Goal: Task Accomplishment & Management: Complete application form

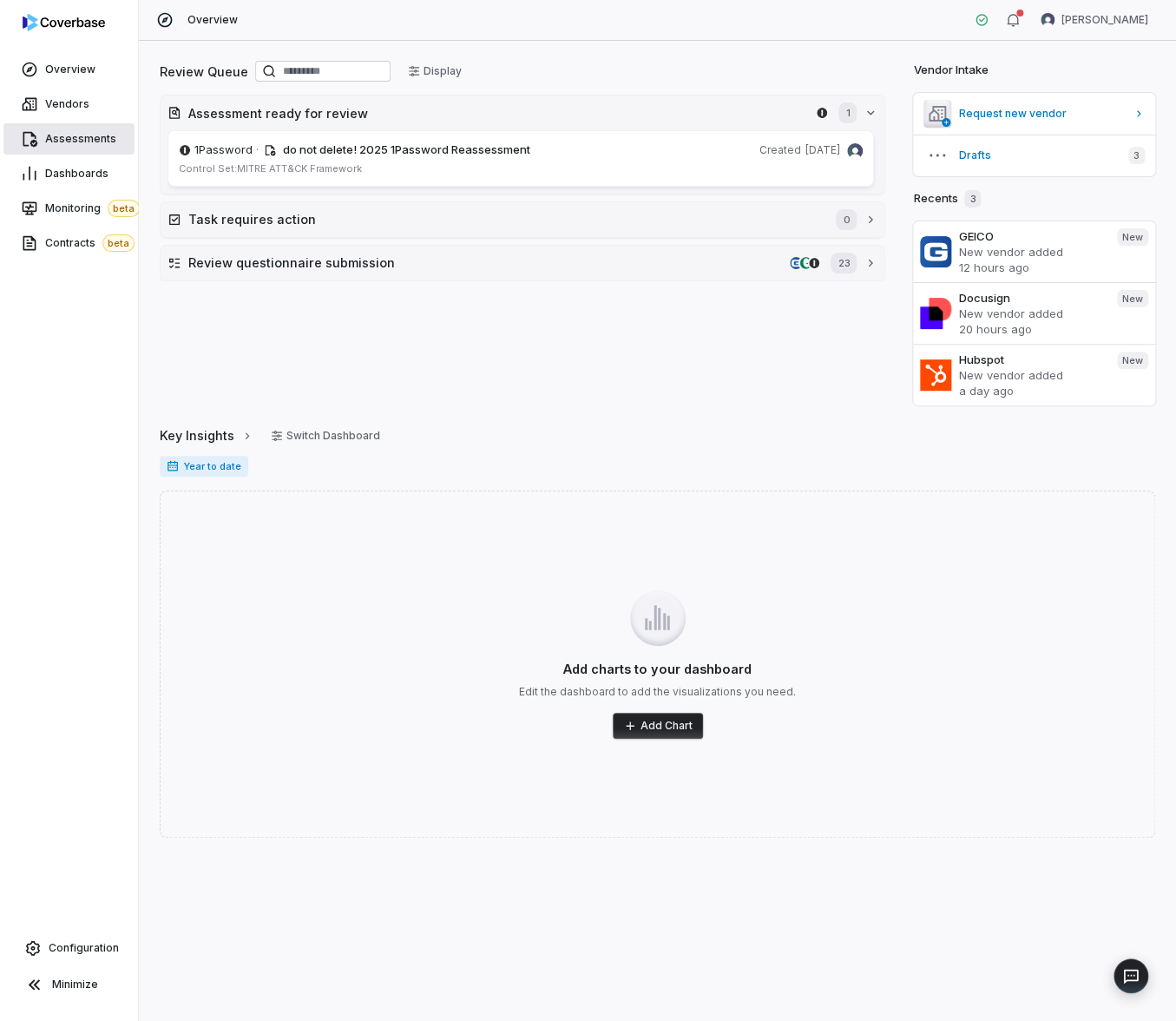
click at [97, 151] on link "Assessments" at bounding box center [69, 138] width 131 height 31
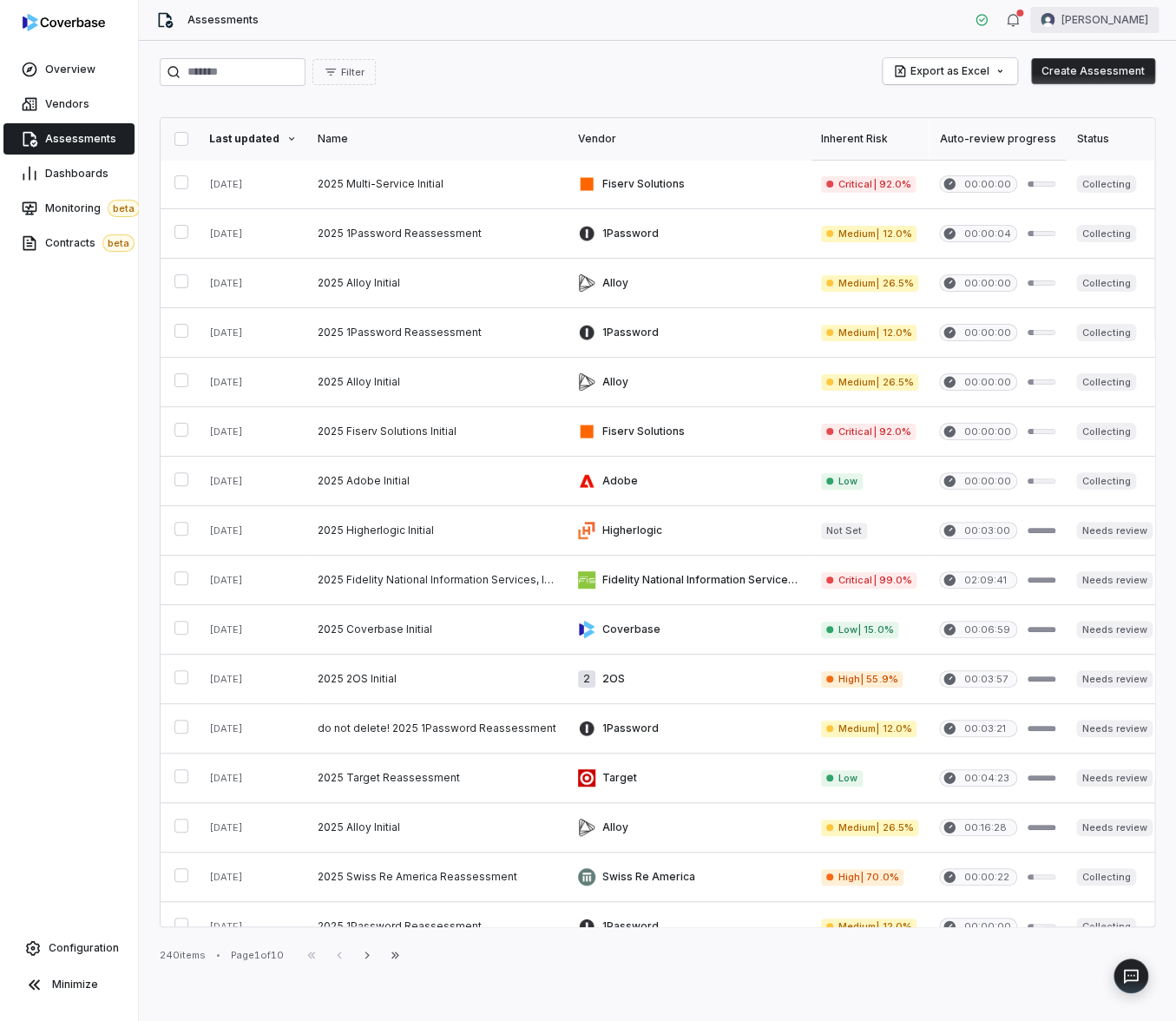
click at [1102, 20] on html "Overview Vendors Assessments Dashboards Monitoring beta Contracts beta Configur…" at bounding box center [588, 510] width 1176 height 1021
click at [1085, 149] on div "Log out" at bounding box center [1085, 159] width 133 height 27
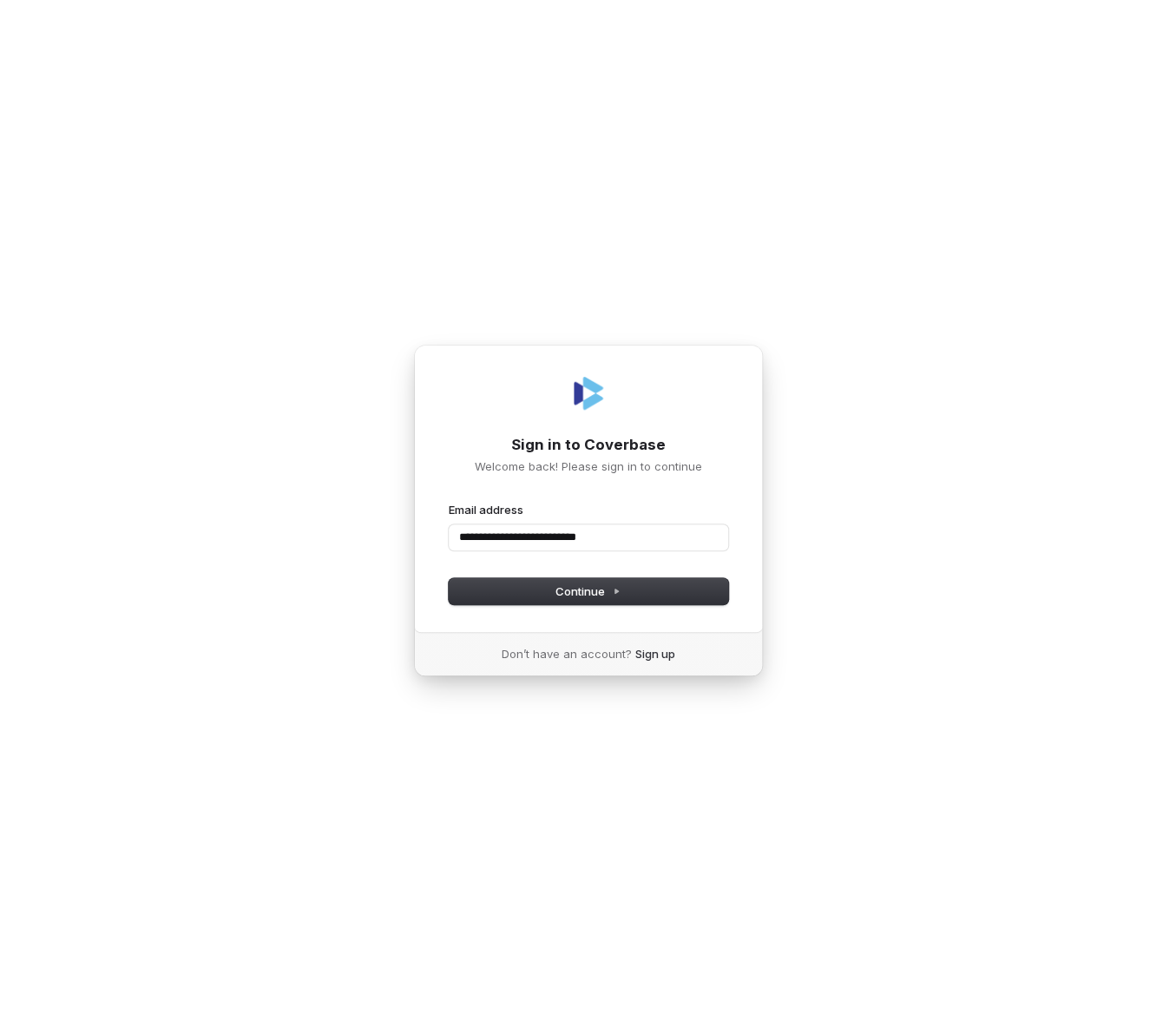
type input "**********"
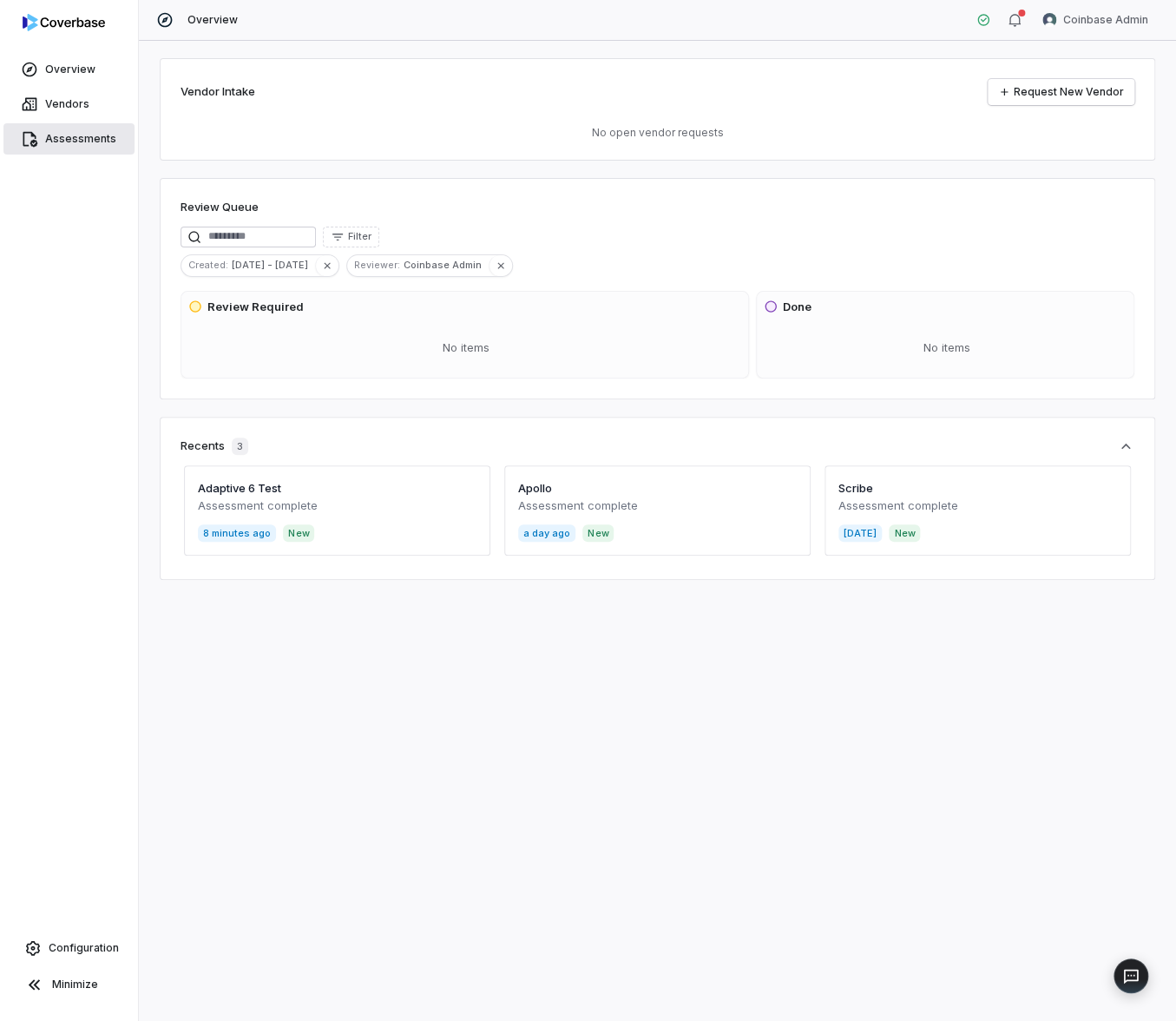
click at [105, 138] on span "Assessments" at bounding box center [81, 139] width 71 height 14
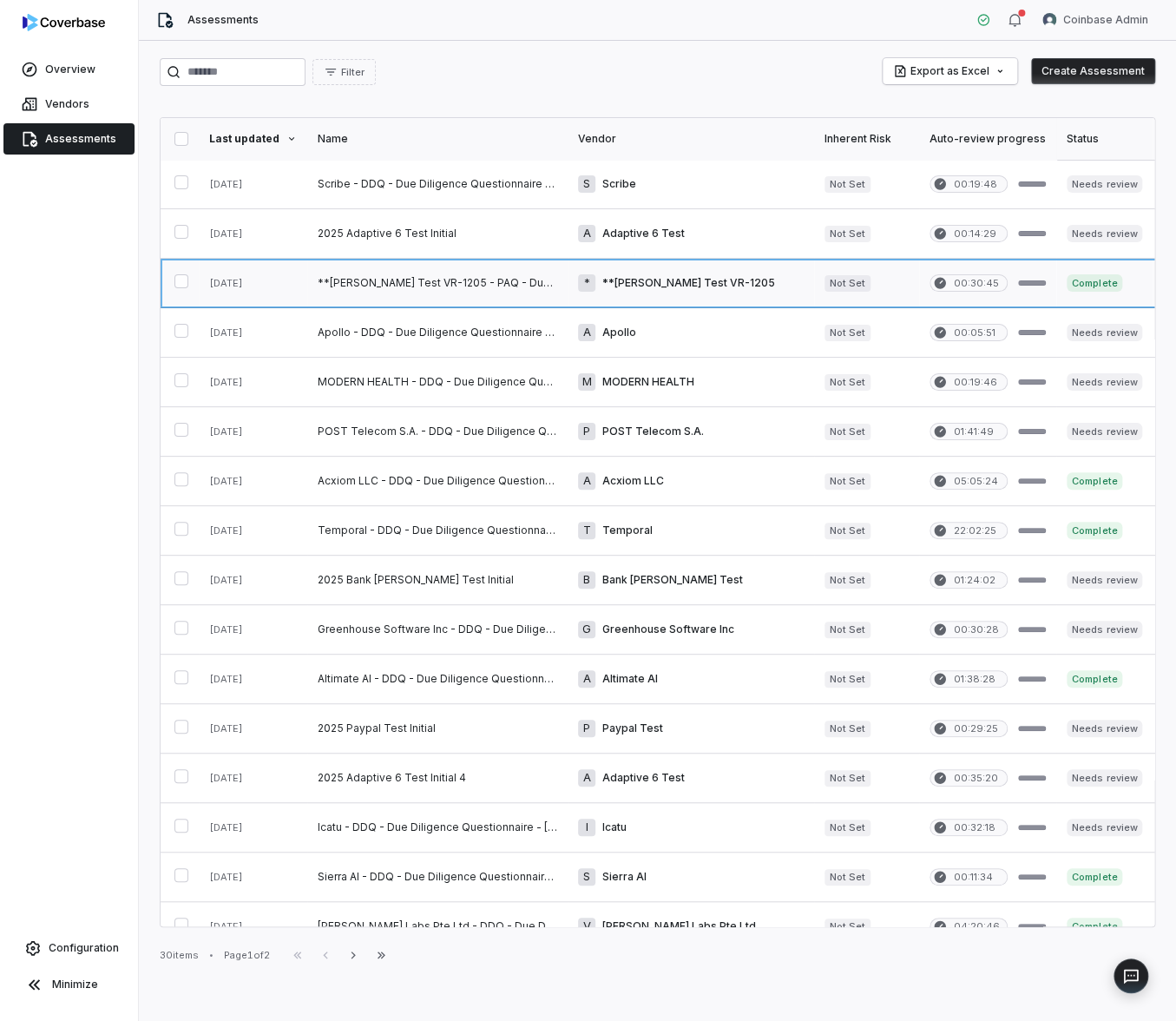
click at [476, 280] on link at bounding box center [438, 283] width 261 height 49
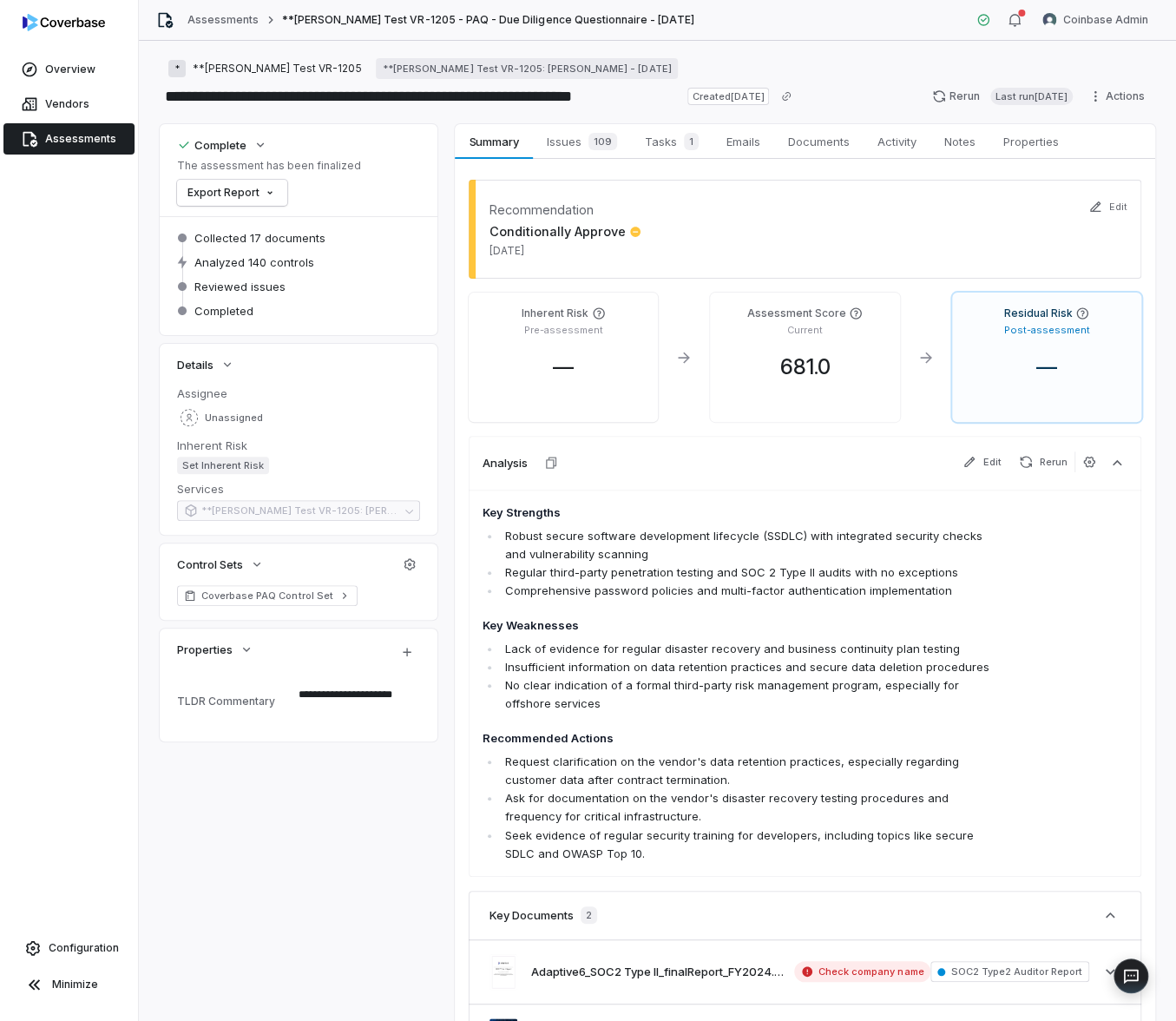
type textarea "*"
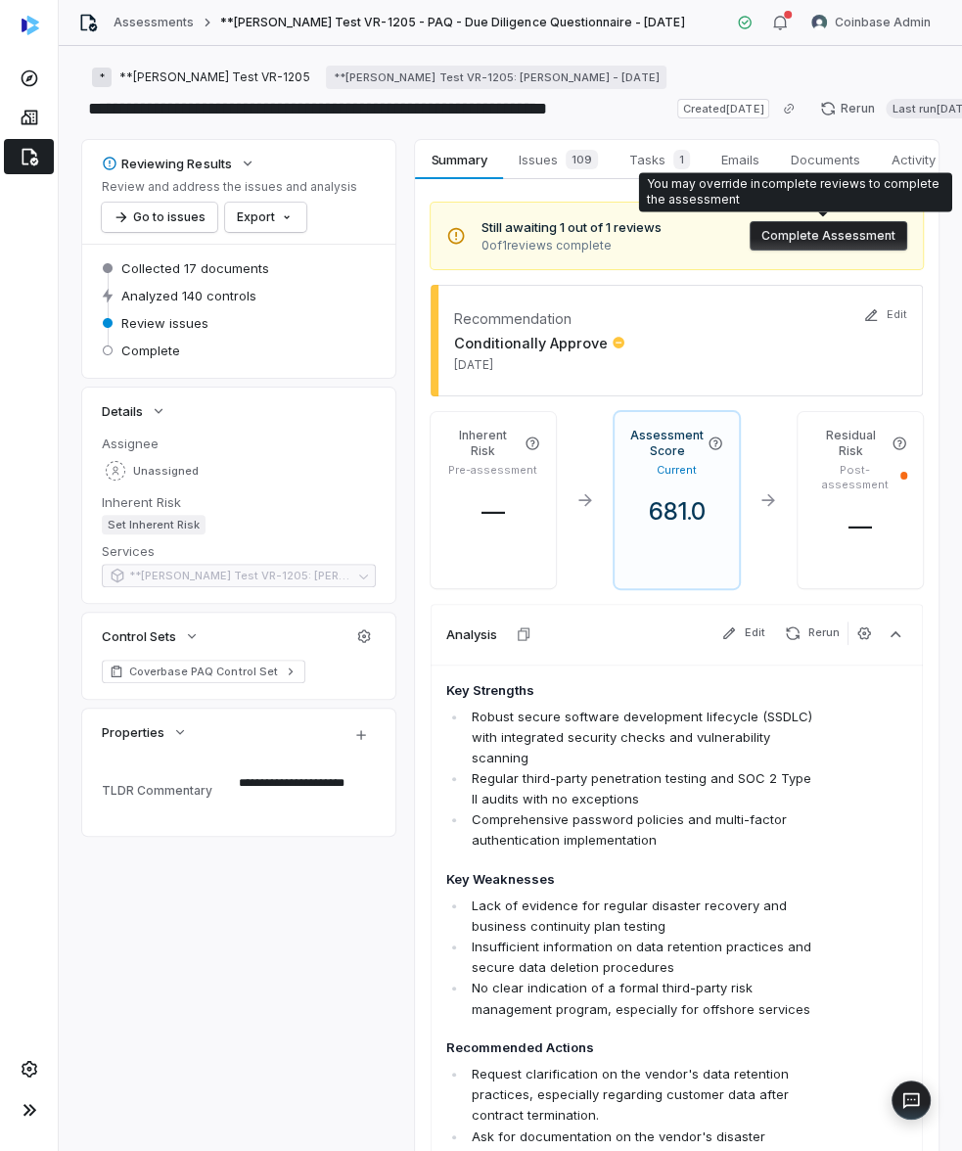
click at [830, 245] on button "Complete Assessment" at bounding box center [829, 235] width 158 height 29
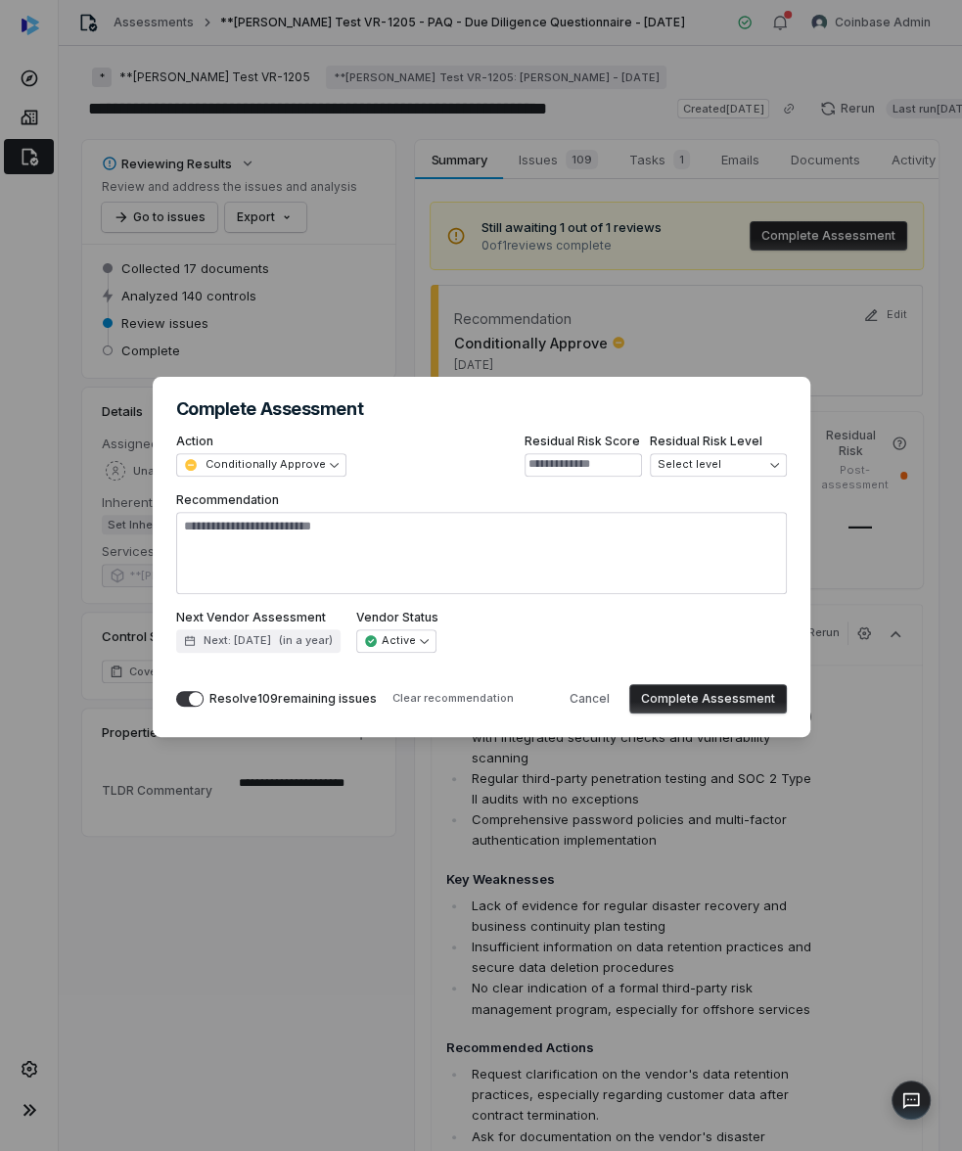
click at [333, 714] on div "**********" at bounding box center [482, 557] width 658 height 360
click at [328, 702] on div "Resolve 109 remaining issues" at bounding box center [292, 699] width 167 height 16
click at [204, 702] on button "Resolve 109 remaining issues" at bounding box center [189, 699] width 27 height 16
click at [697, 694] on button "Complete Assessment" at bounding box center [708, 698] width 158 height 29
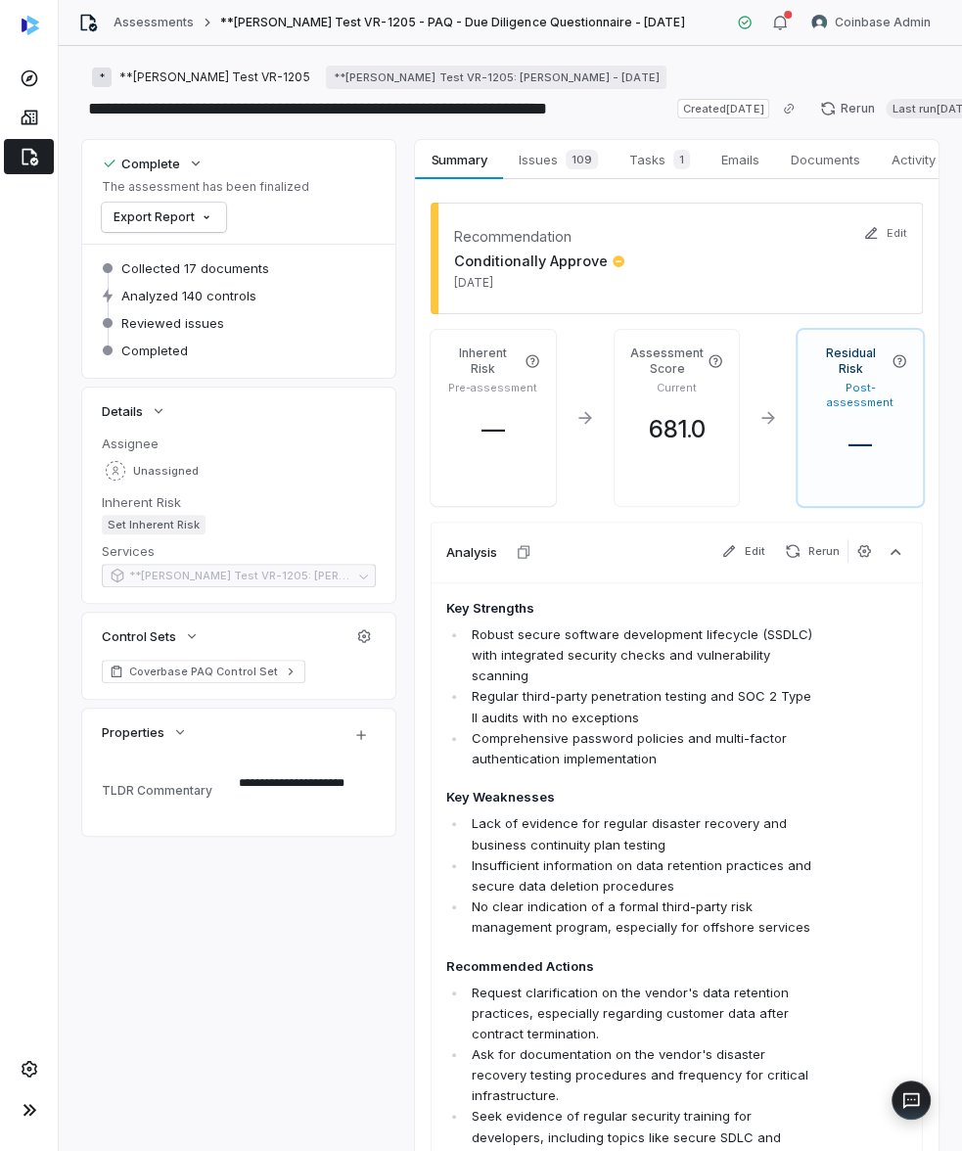
type textarea "*"
